Goal: Check status: Check status

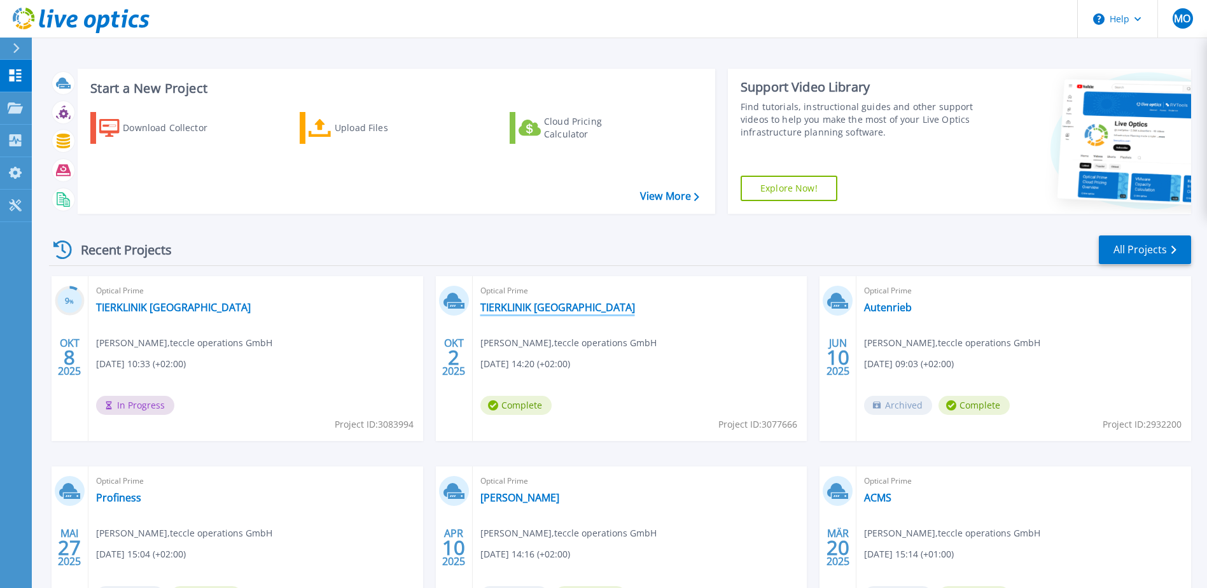
click at [555, 303] on link "TIERKLINIK [GEOGRAPHIC_DATA]" at bounding box center [557, 307] width 155 height 13
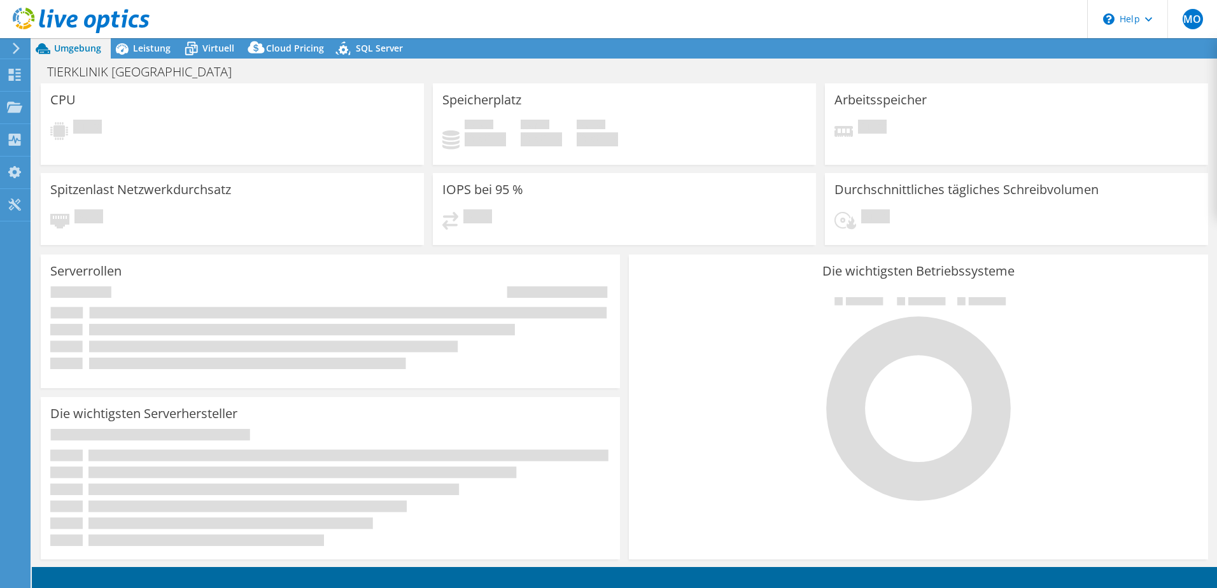
select select "USD"
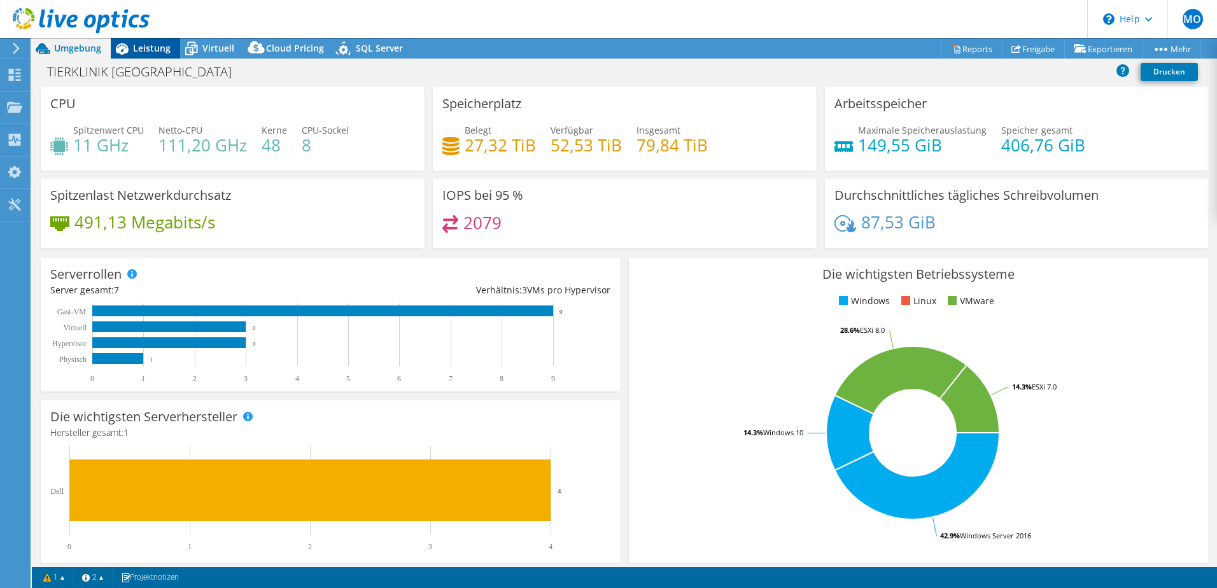
click at [145, 44] on span "Leistung" at bounding box center [152, 48] width 38 height 12
